Goal: Book appointment/travel/reservation

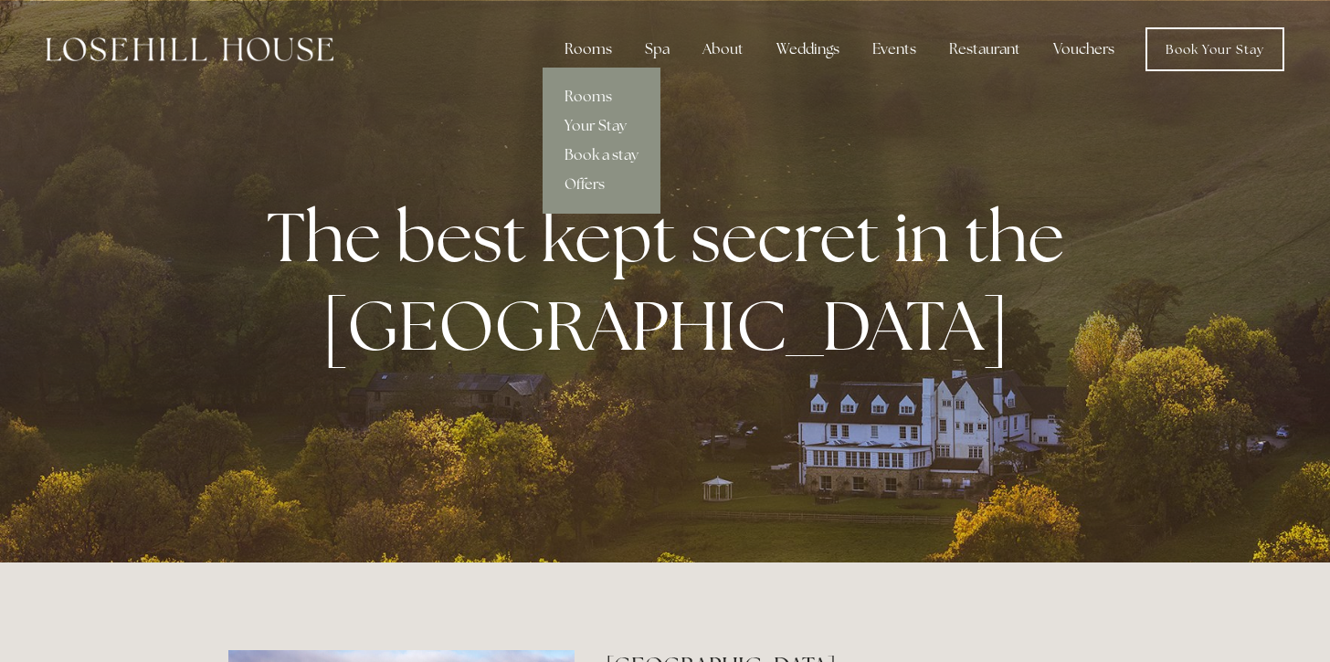
click at [600, 53] on div "Rooms" at bounding box center [588, 49] width 77 height 37
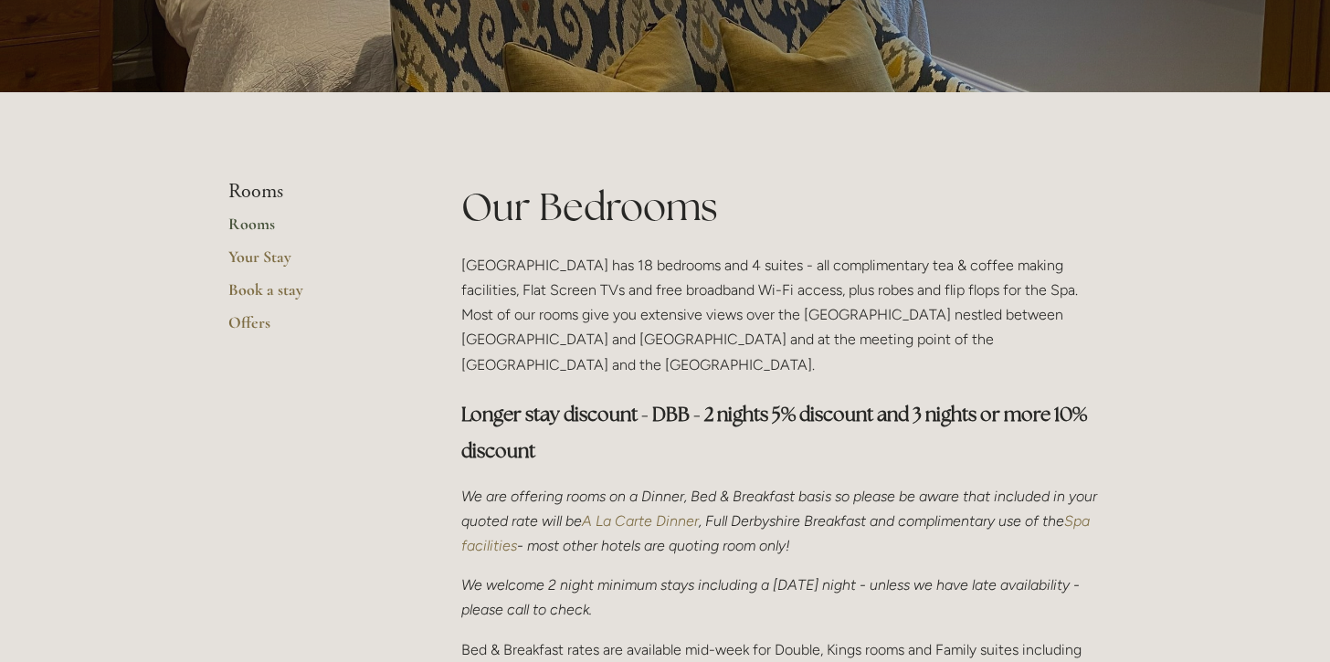
scroll to position [290, 0]
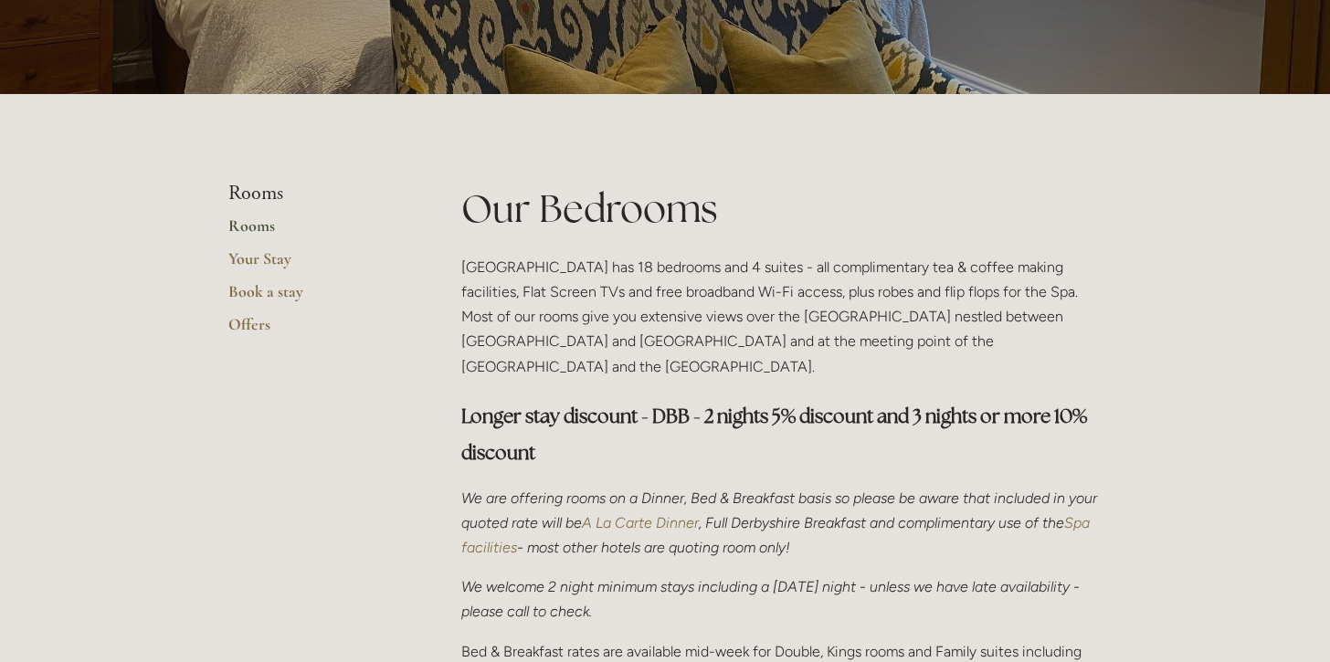
click at [264, 225] on link "Rooms" at bounding box center [315, 232] width 175 height 33
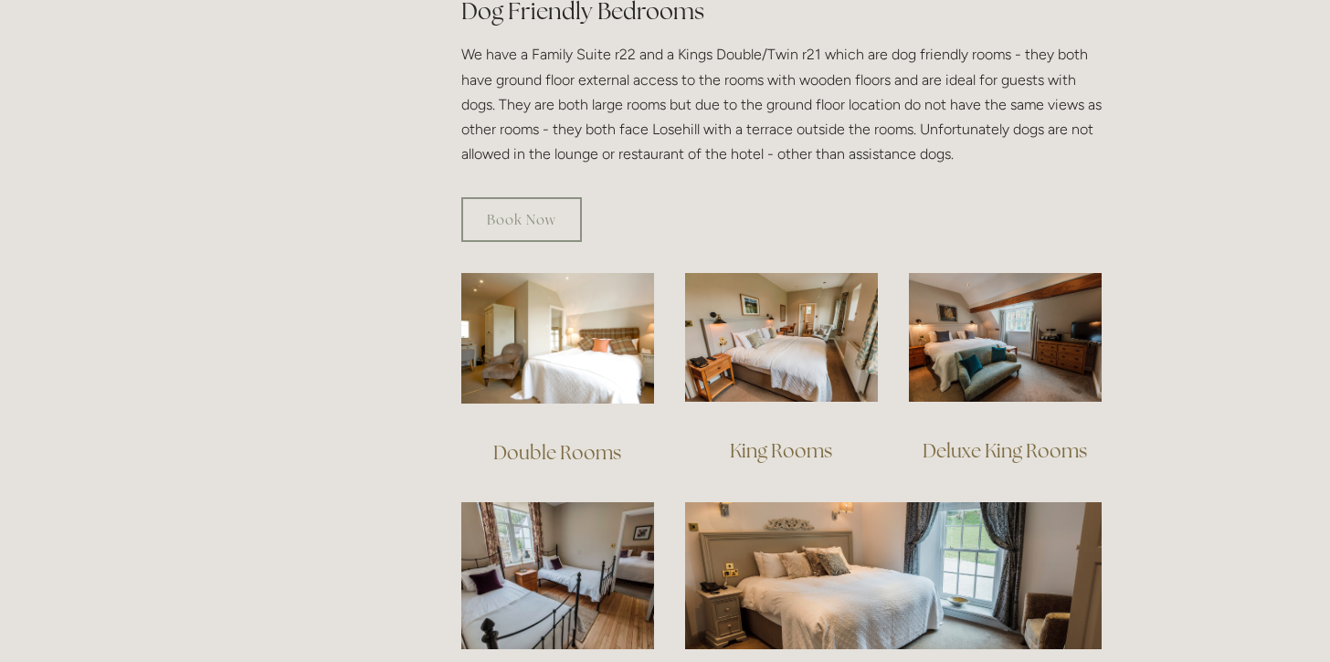
scroll to position [1061, 0]
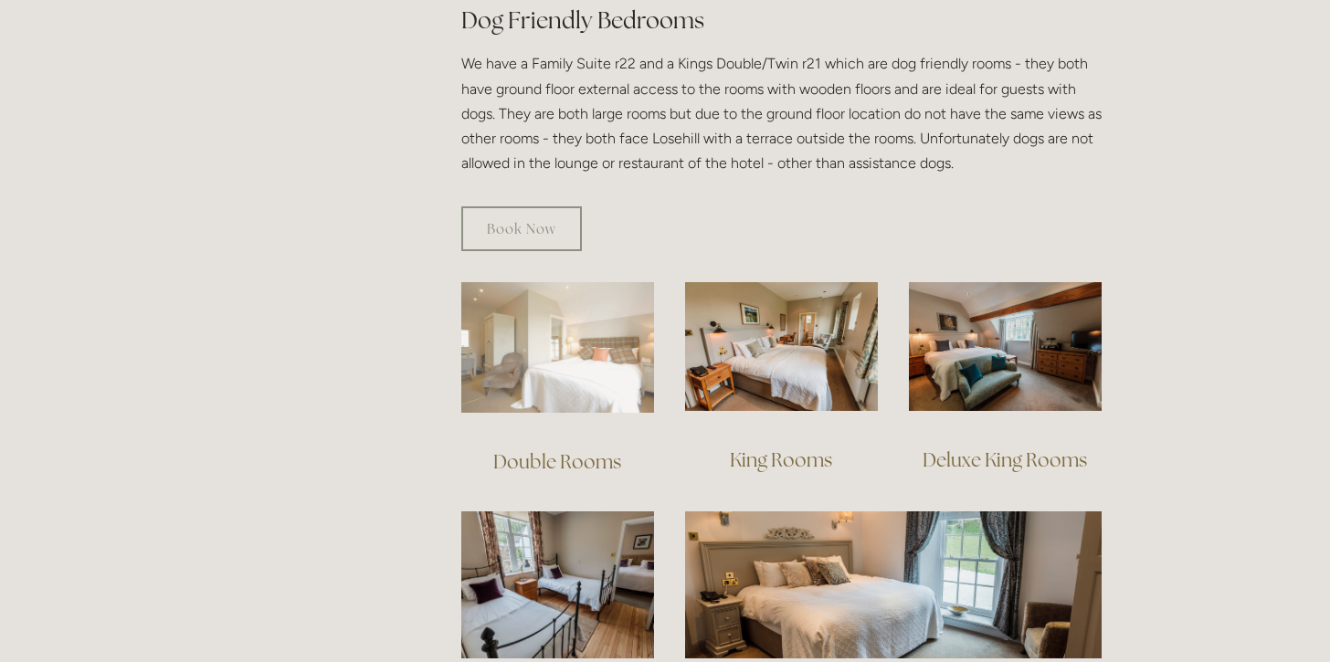
click at [524, 350] on img at bounding box center [557, 347] width 193 height 131
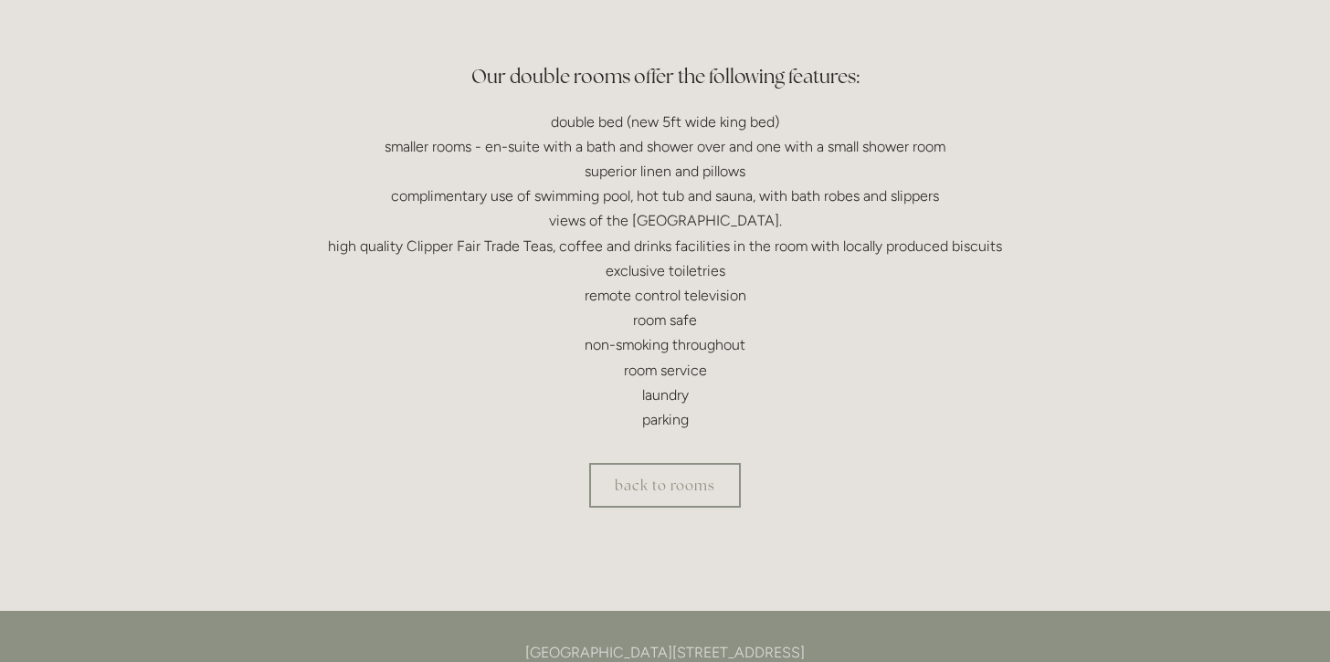
scroll to position [532, 0]
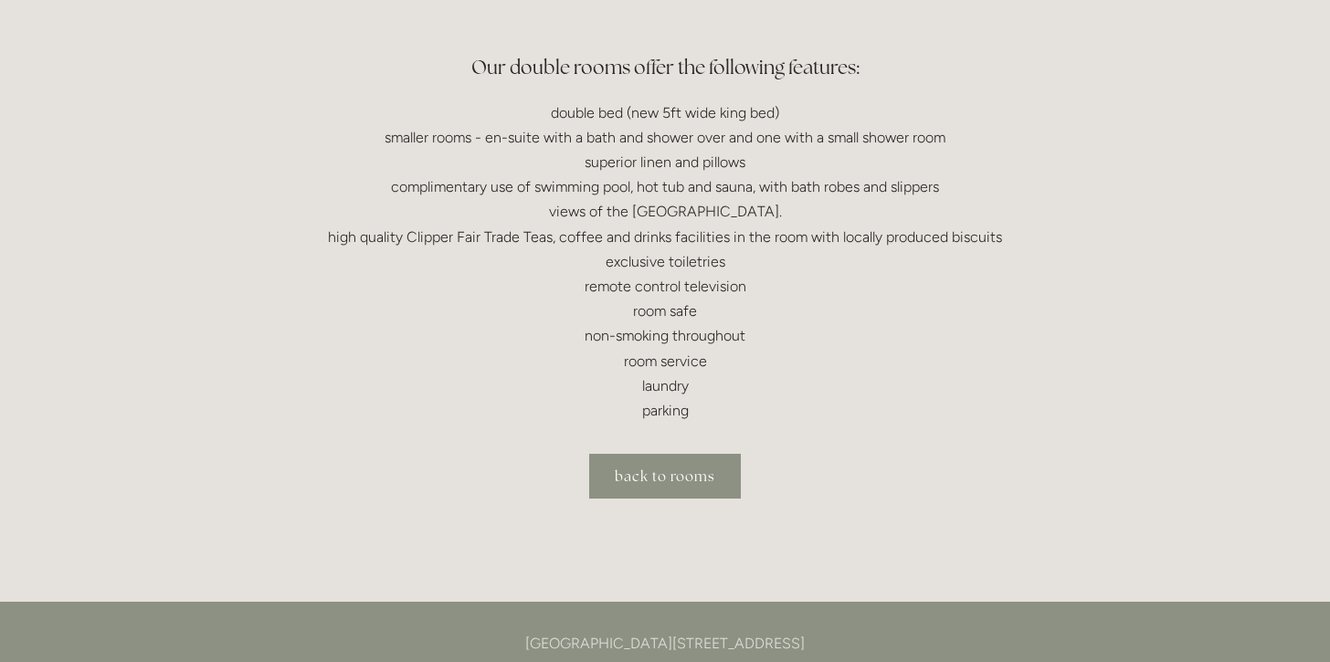
click at [664, 475] on link "back to rooms" at bounding box center [665, 476] width 152 height 45
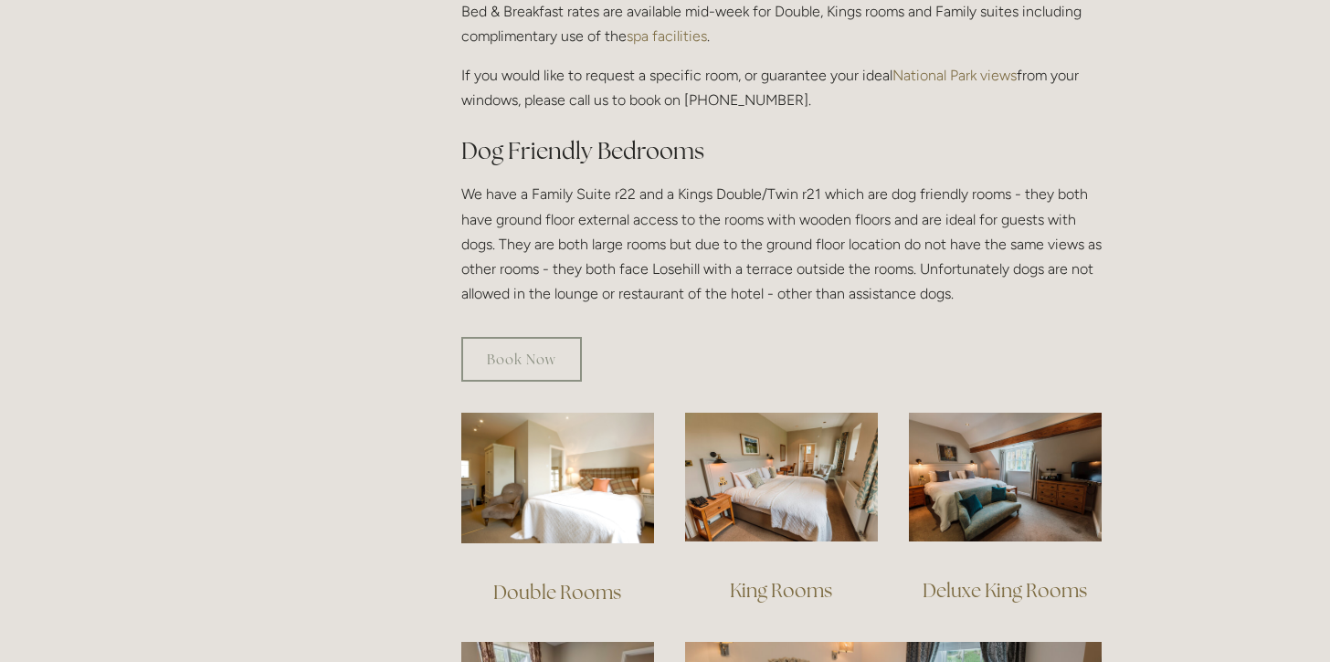
scroll to position [980, 0]
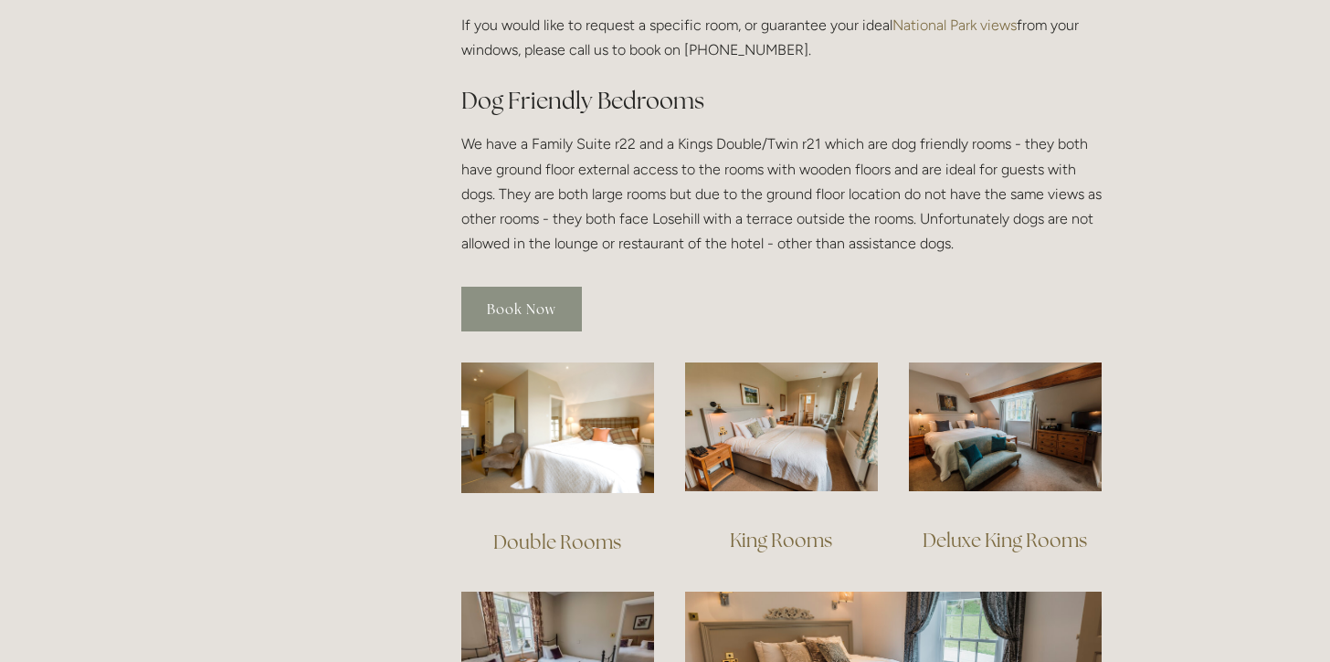
click at [532, 287] on link "Book Now" at bounding box center [521, 309] width 121 height 45
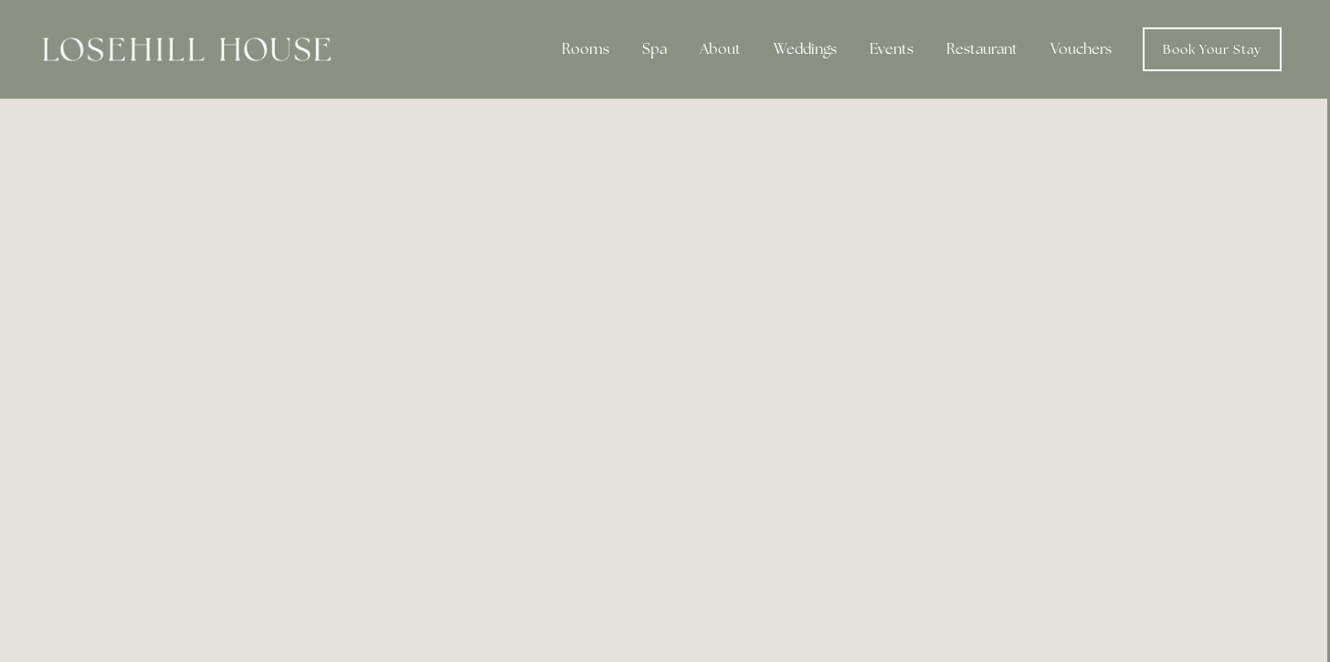
scroll to position [0, 3]
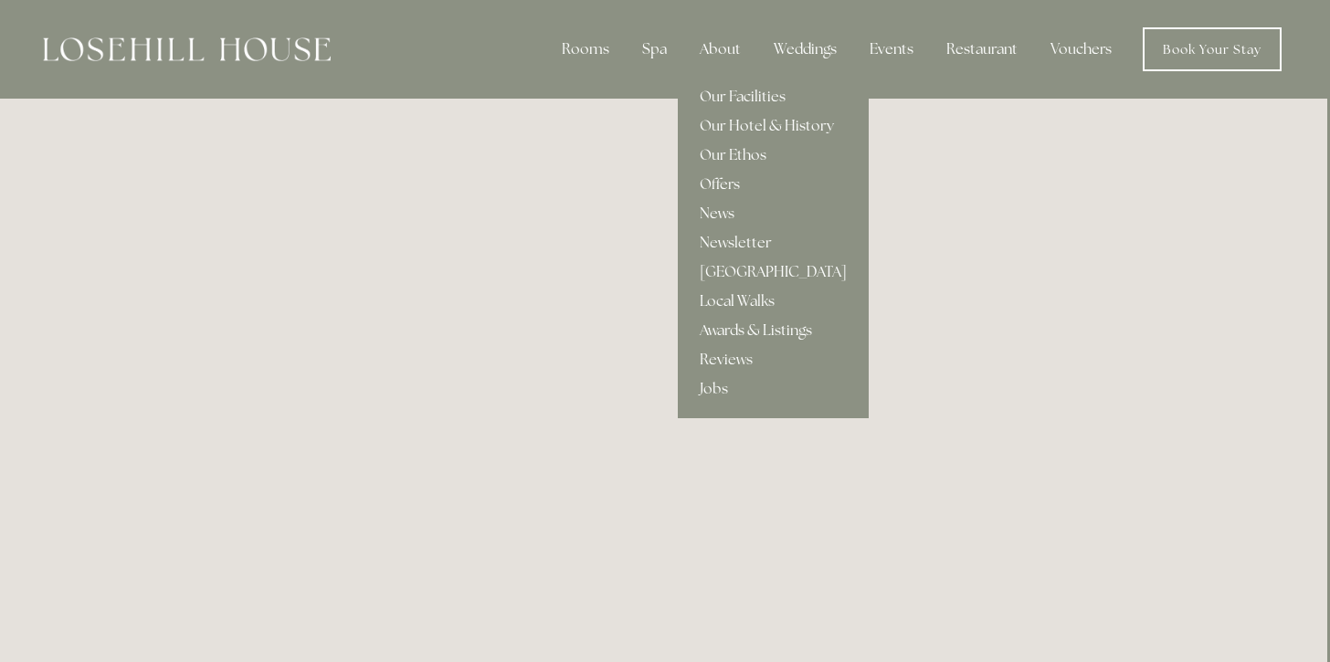
click at [732, 47] on div "About" at bounding box center [720, 49] width 70 height 37
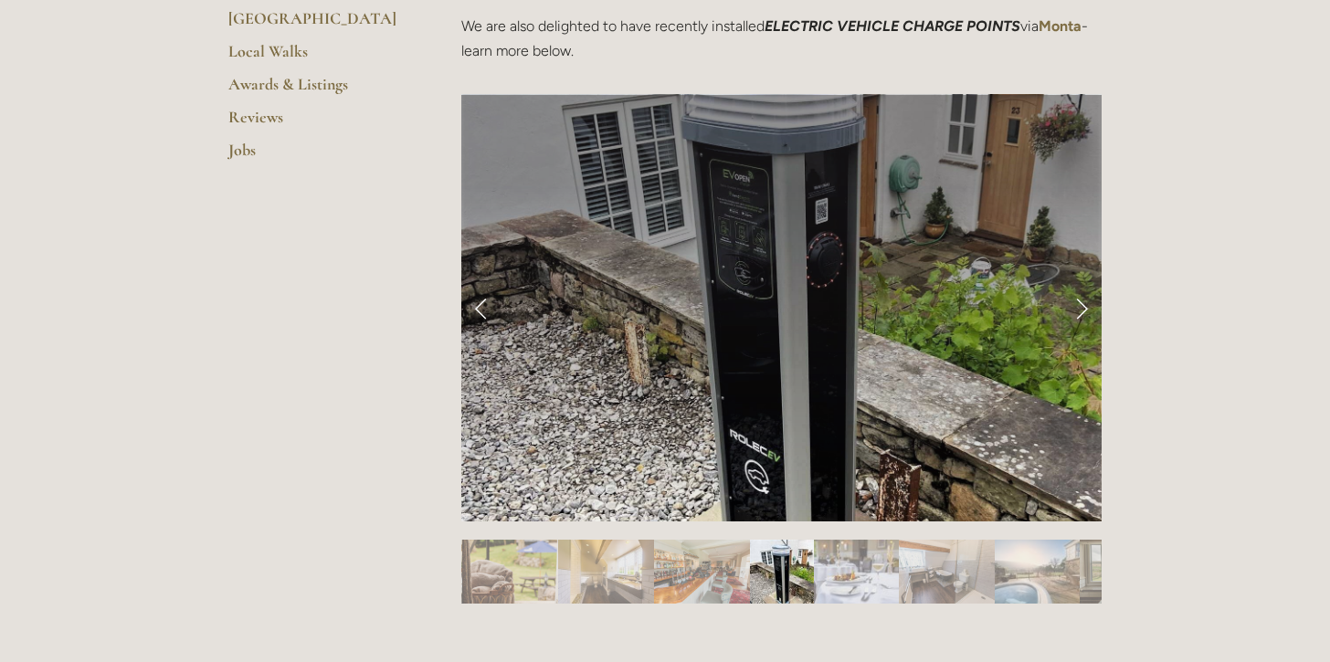
scroll to position [657, 0]
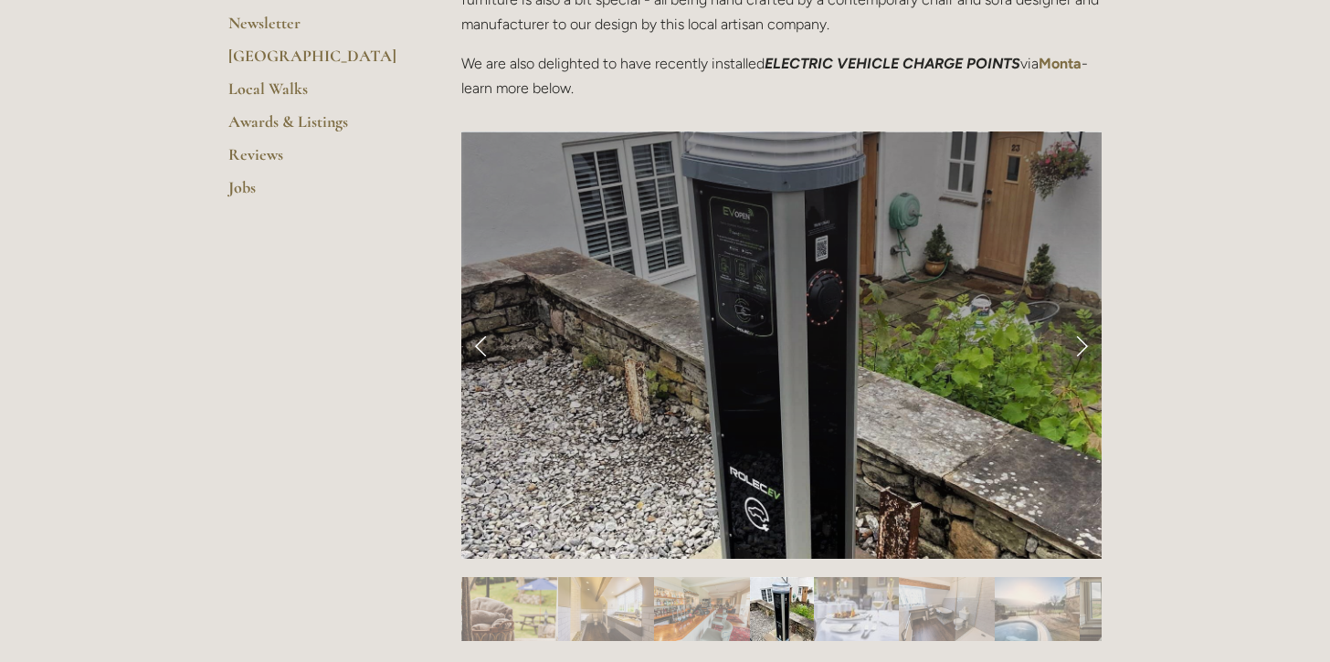
click at [1081, 348] on link "Next Slide" at bounding box center [1082, 345] width 40 height 55
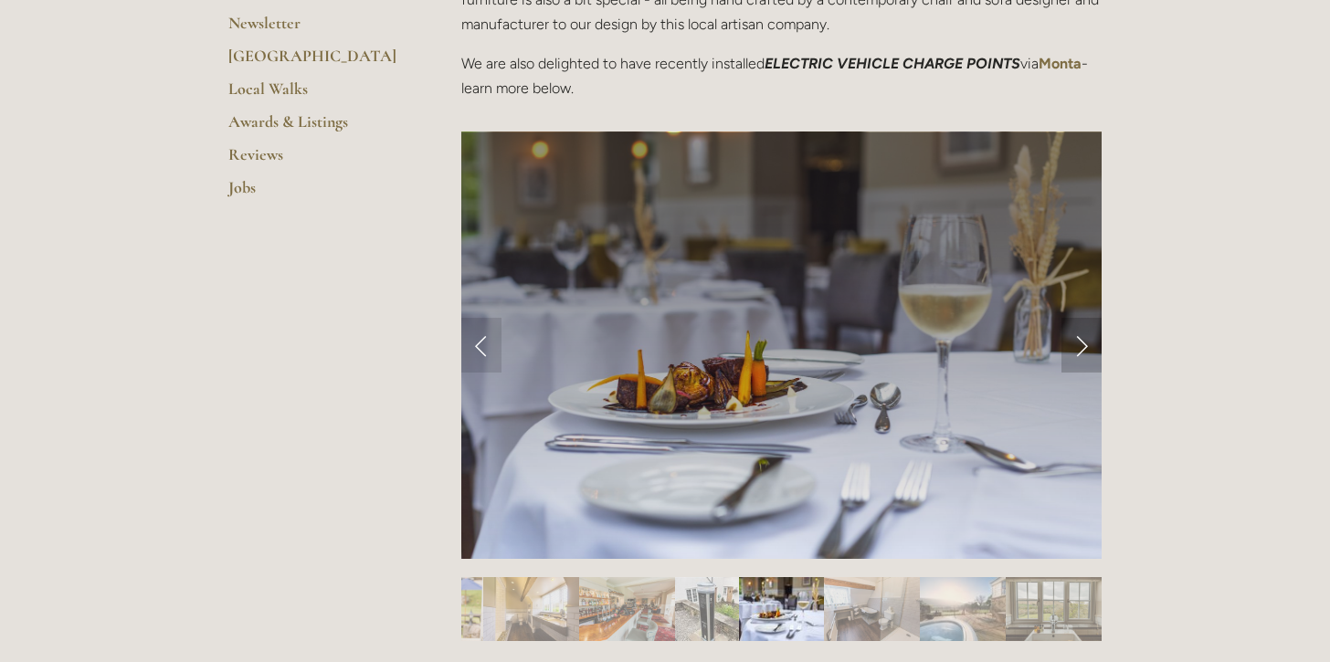
click at [1081, 348] on link "Next Slide" at bounding box center [1082, 345] width 40 height 55
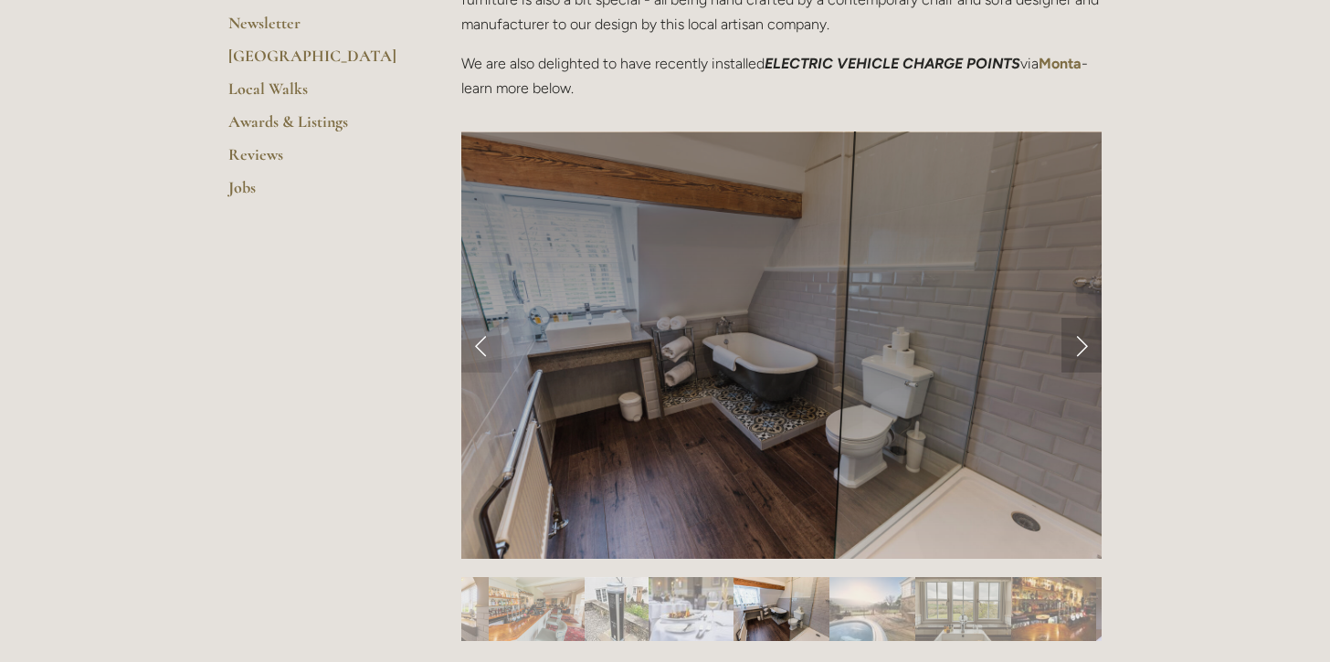
click at [1081, 348] on link "Next Slide" at bounding box center [1082, 345] width 40 height 55
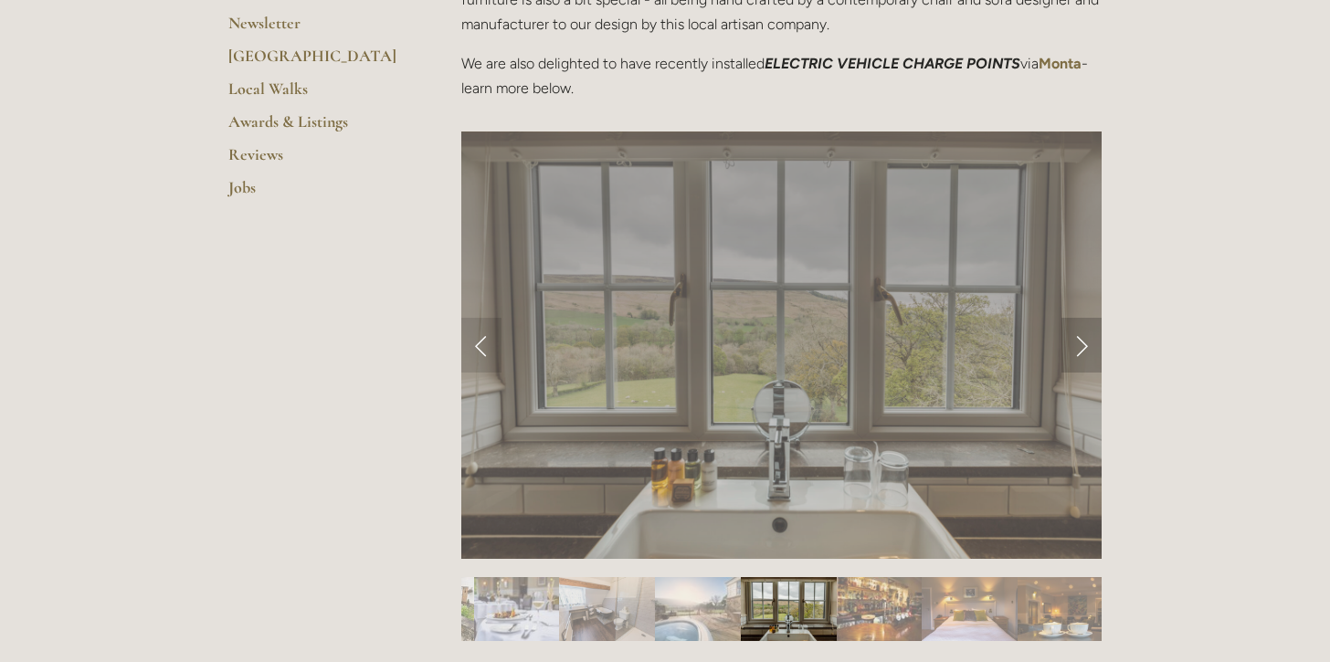
click at [1081, 348] on link "Next Slide" at bounding box center [1082, 345] width 40 height 55
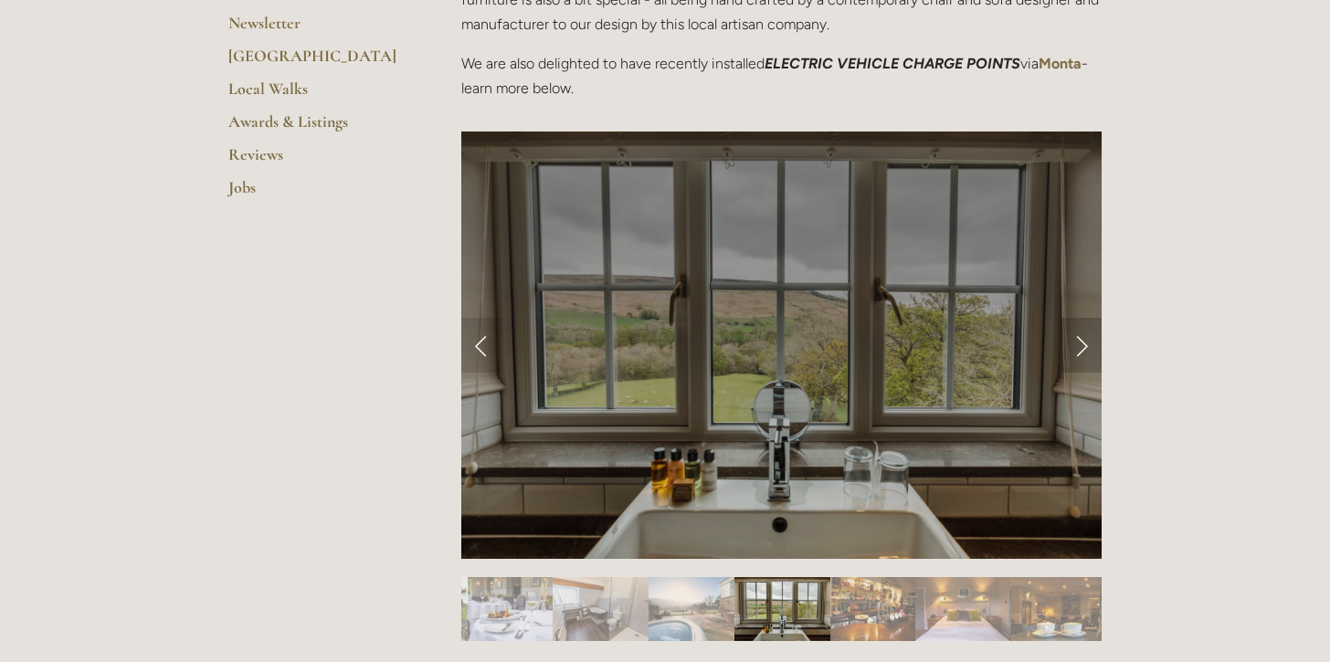
click at [1081, 348] on link "Next Slide" at bounding box center [1082, 345] width 40 height 55
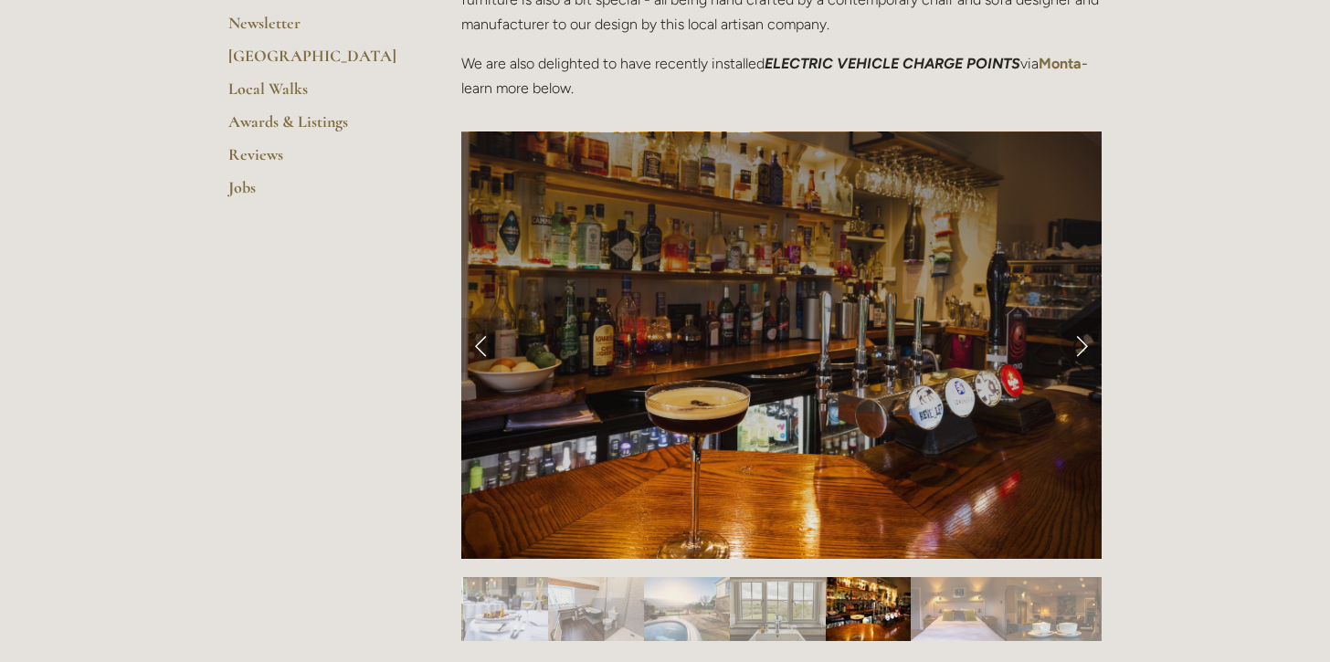
click at [1081, 348] on link "Next Slide" at bounding box center [1082, 345] width 40 height 55
click at [1080, 340] on link "Next Slide" at bounding box center [1082, 345] width 40 height 55
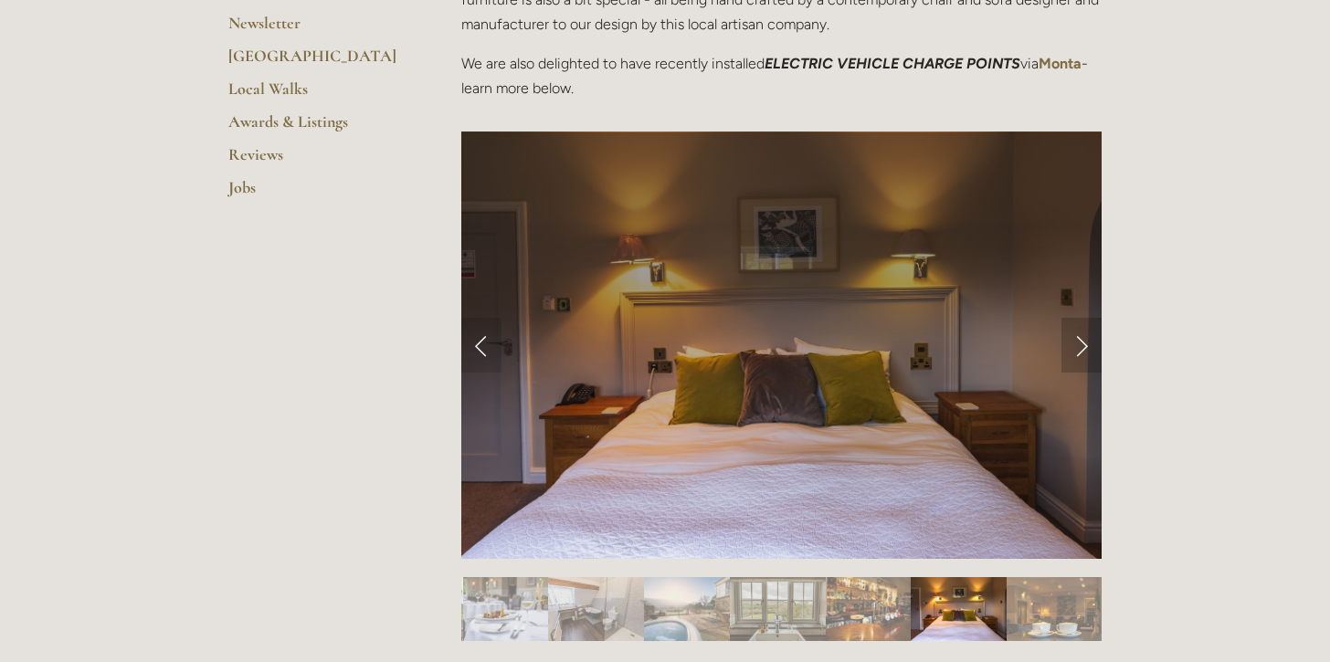
click at [1080, 340] on link "Next Slide" at bounding box center [1082, 345] width 40 height 55
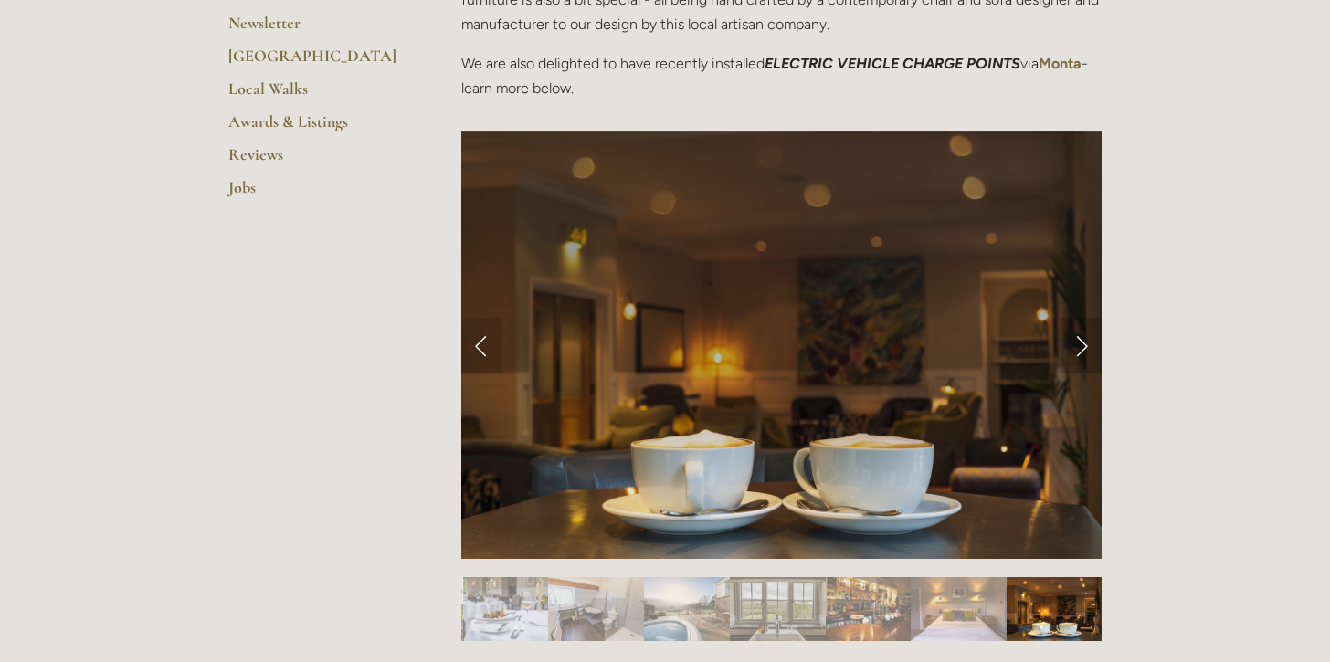
click at [1080, 340] on link "Next Slide" at bounding box center [1082, 345] width 40 height 55
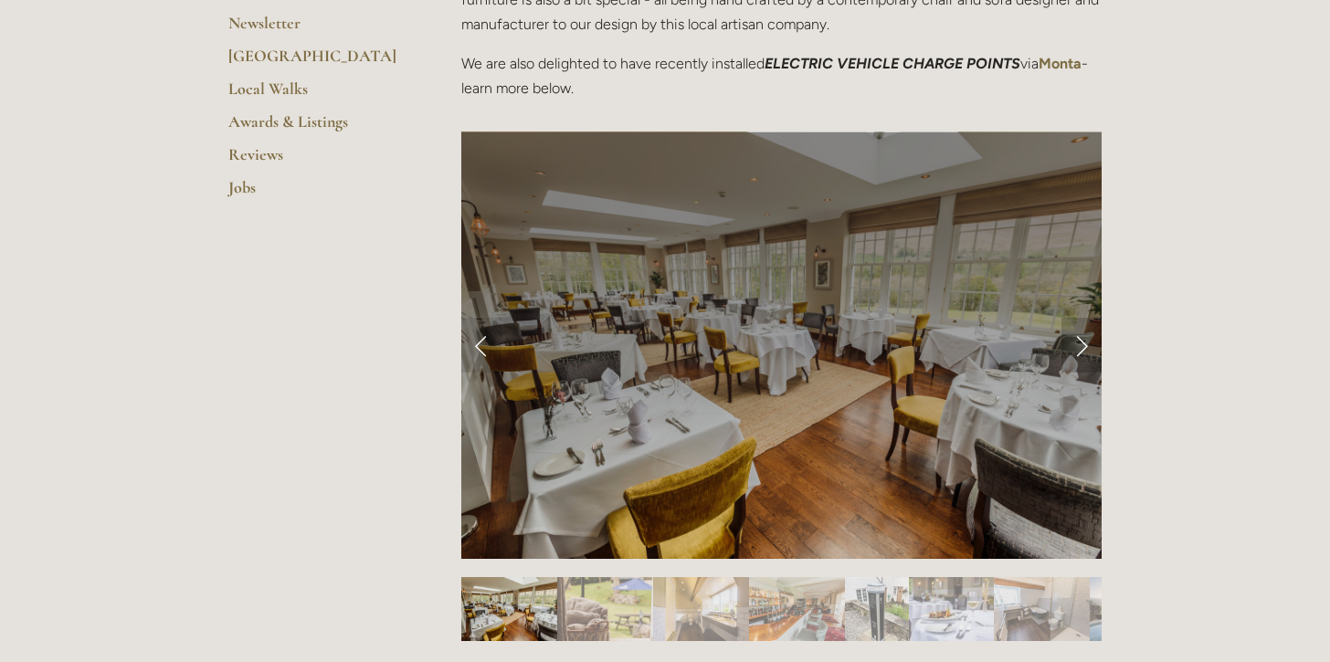
click at [1080, 340] on link "Next Slide" at bounding box center [1082, 345] width 40 height 55
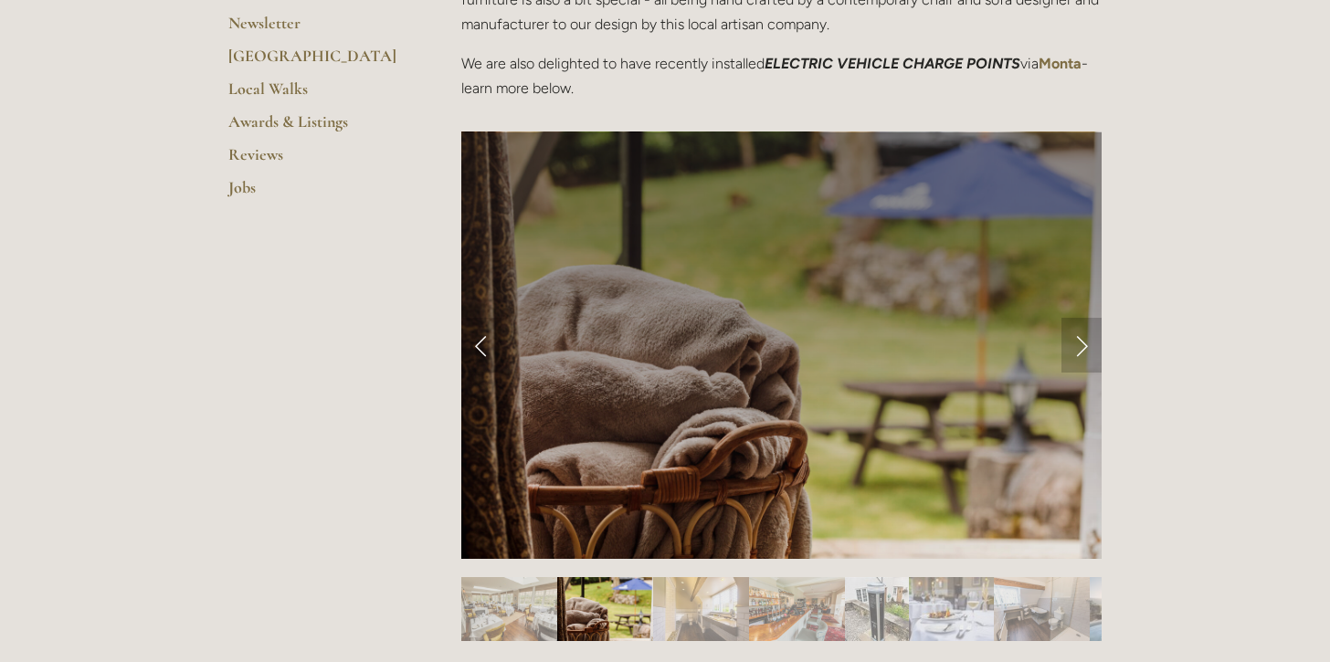
click at [1080, 340] on link "Next Slide" at bounding box center [1082, 345] width 40 height 55
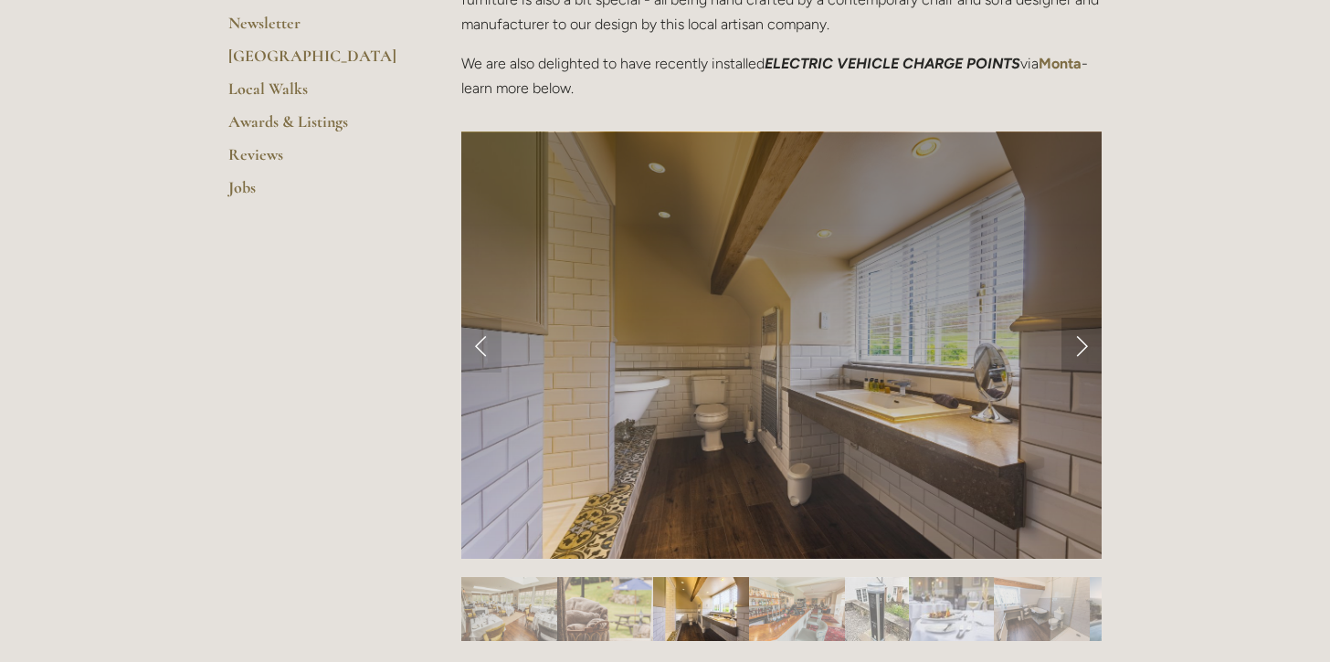
click at [1080, 340] on link "Next Slide" at bounding box center [1082, 345] width 40 height 55
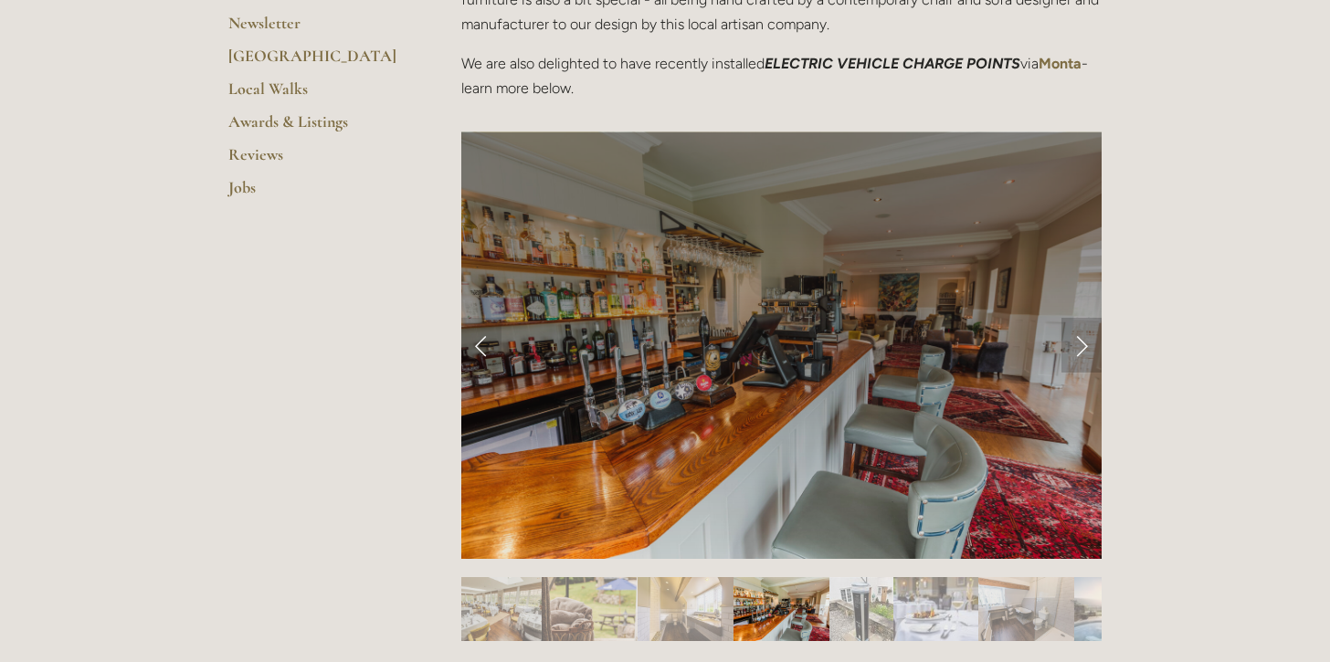
click at [1080, 340] on link "Next Slide" at bounding box center [1082, 345] width 40 height 55
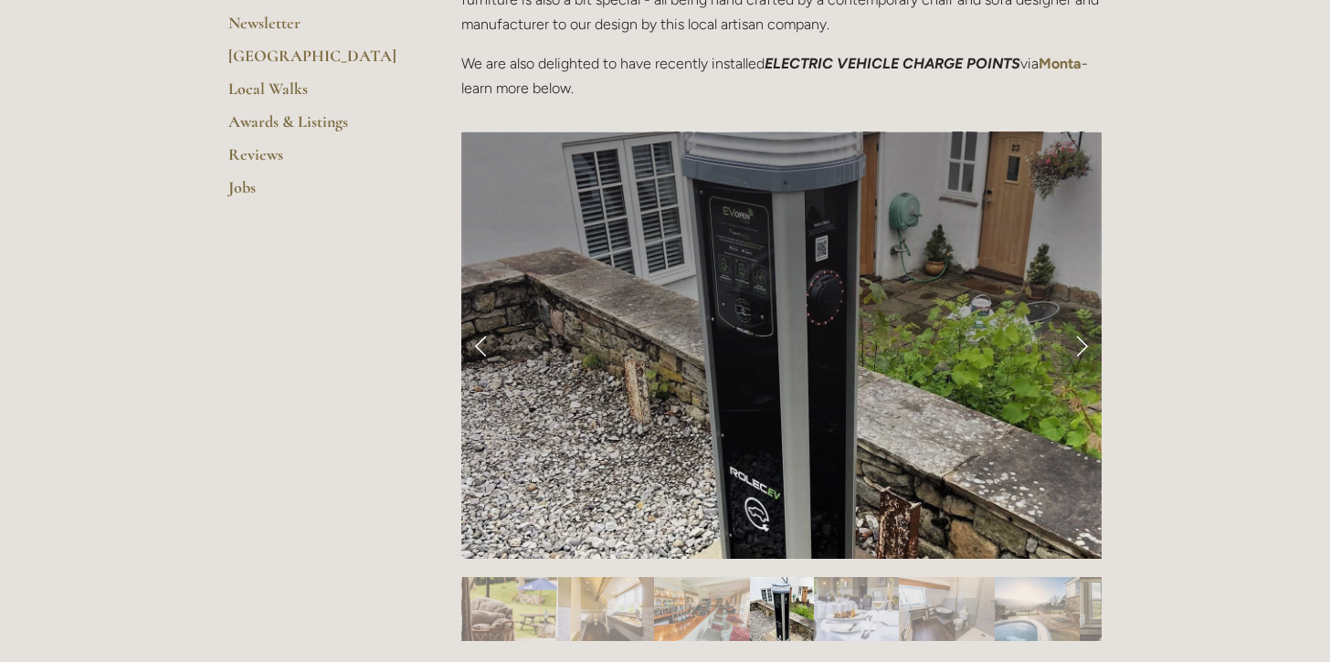
click at [1080, 340] on link "Next Slide" at bounding box center [1082, 345] width 40 height 55
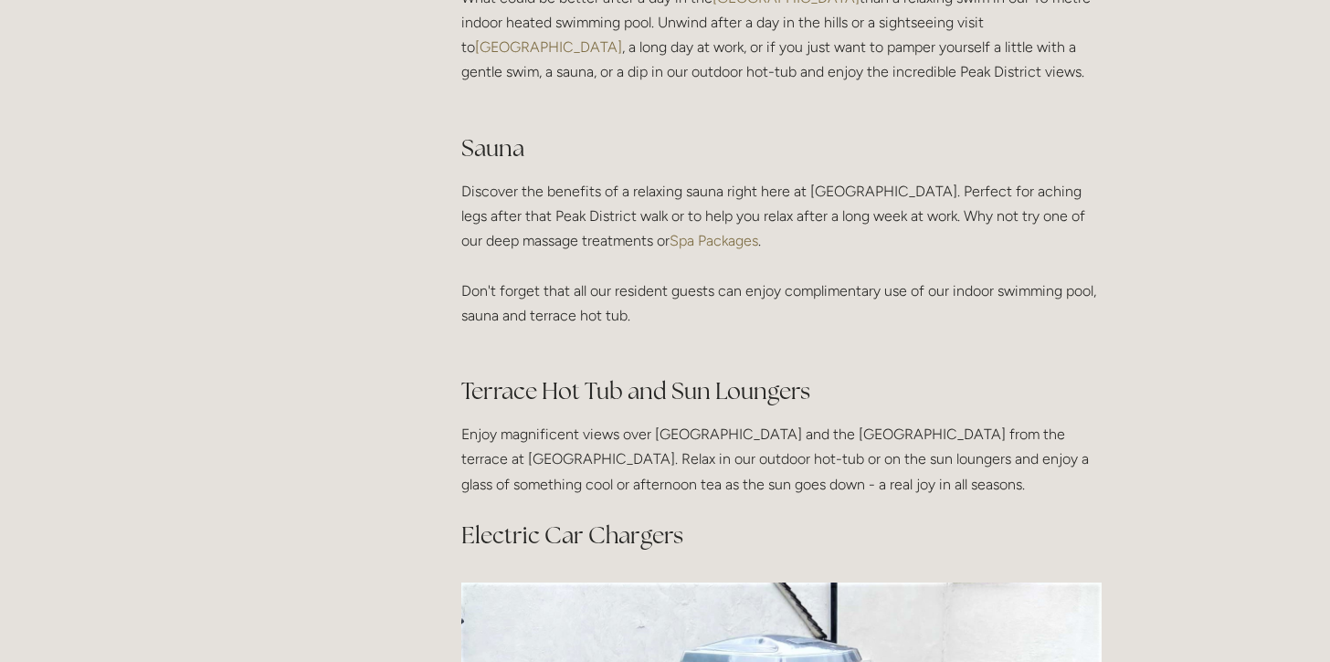
scroll to position [1424, 0]
click at [758, 232] on link "Spa Packages" at bounding box center [714, 238] width 89 height 17
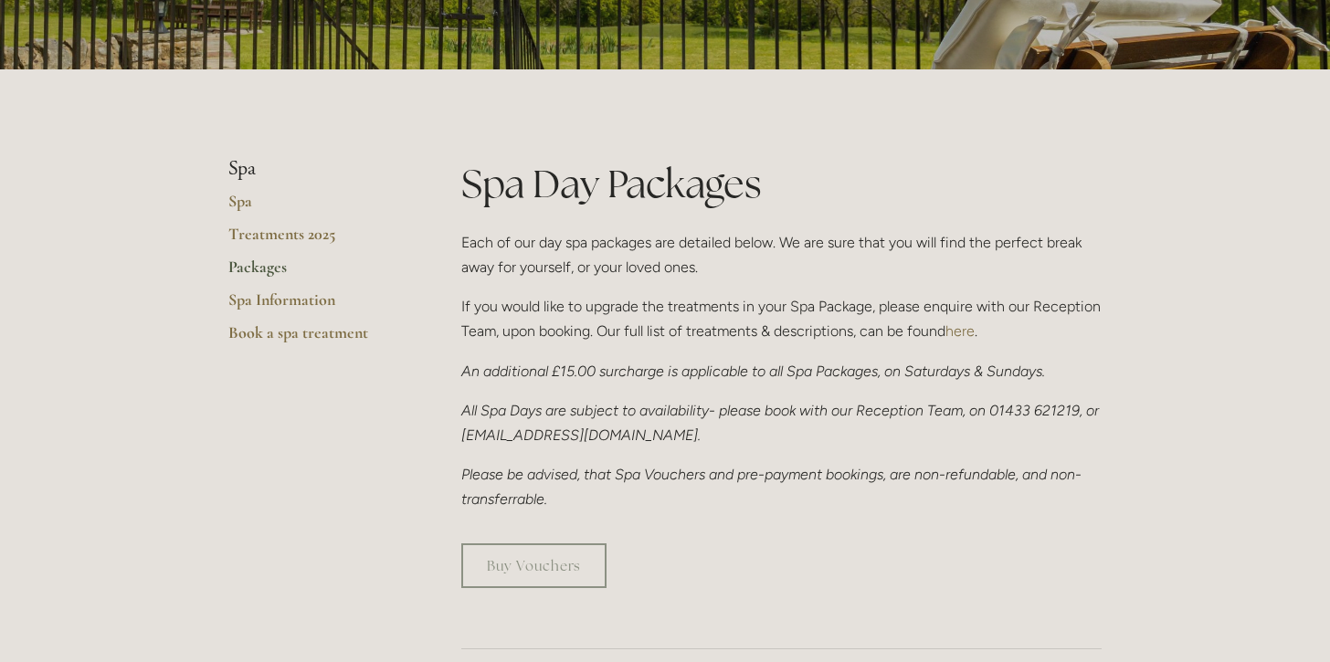
scroll to position [312, 0]
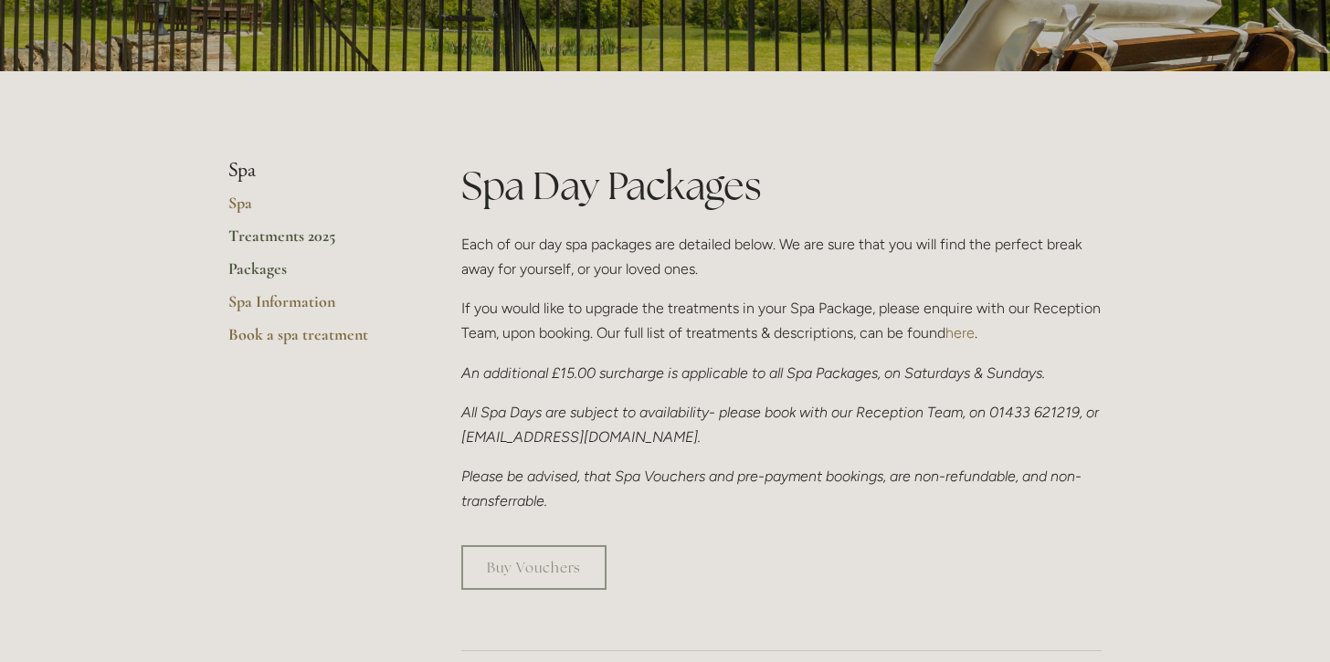
click at [326, 236] on link "Treatments 2025" at bounding box center [315, 242] width 175 height 33
